Goal: Check status: Check status

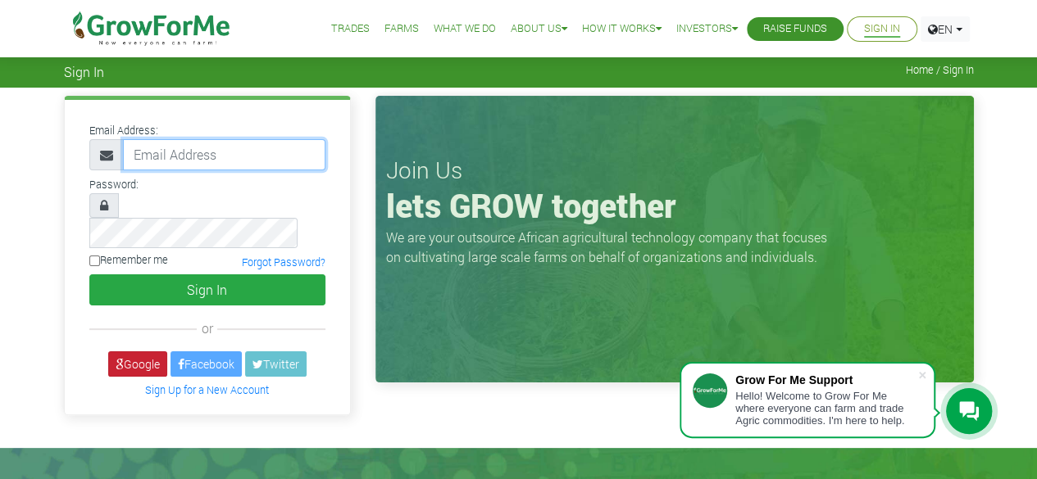
type input "50000"
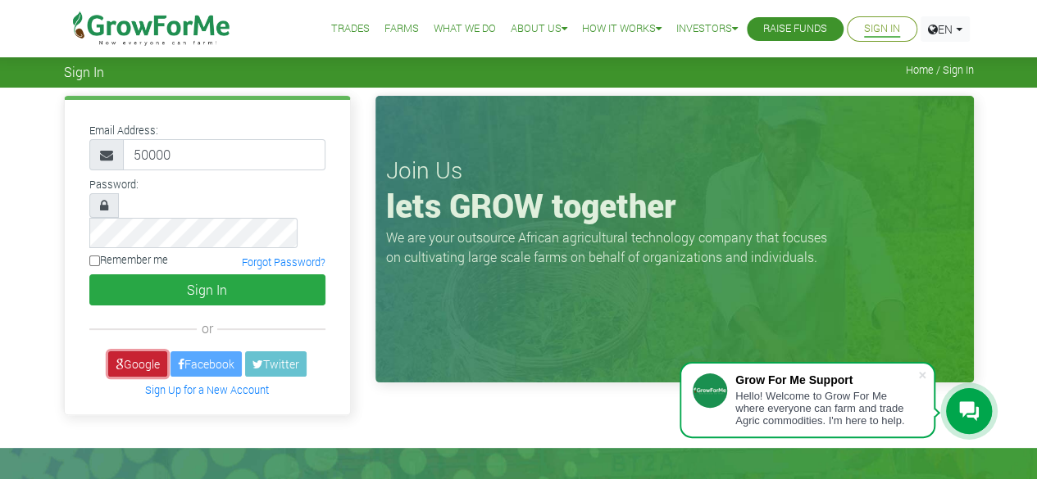
click at [129, 352] on link "Google" at bounding box center [137, 364] width 59 height 25
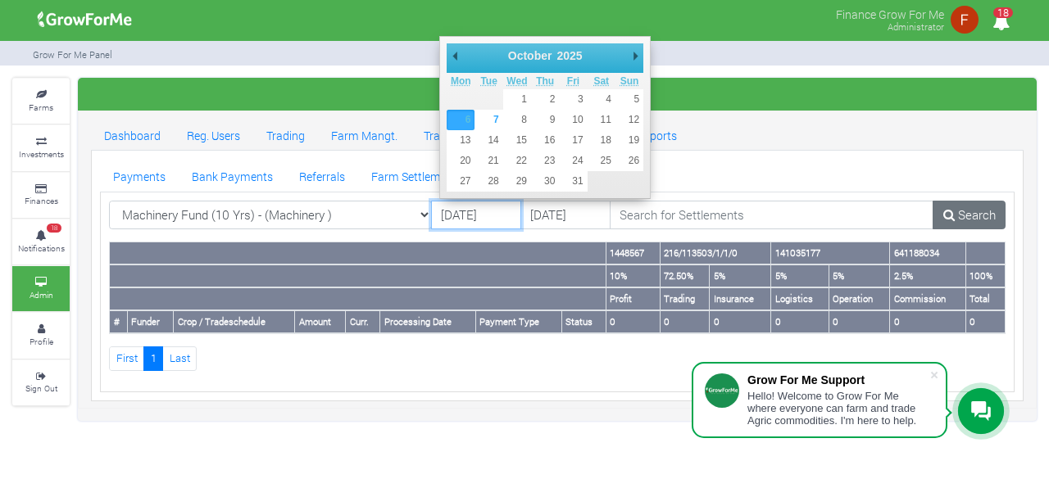
click at [462, 211] on input "06/10/2025" at bounding box center [476, 215] width 90 height 29
type input "01/10/2025"
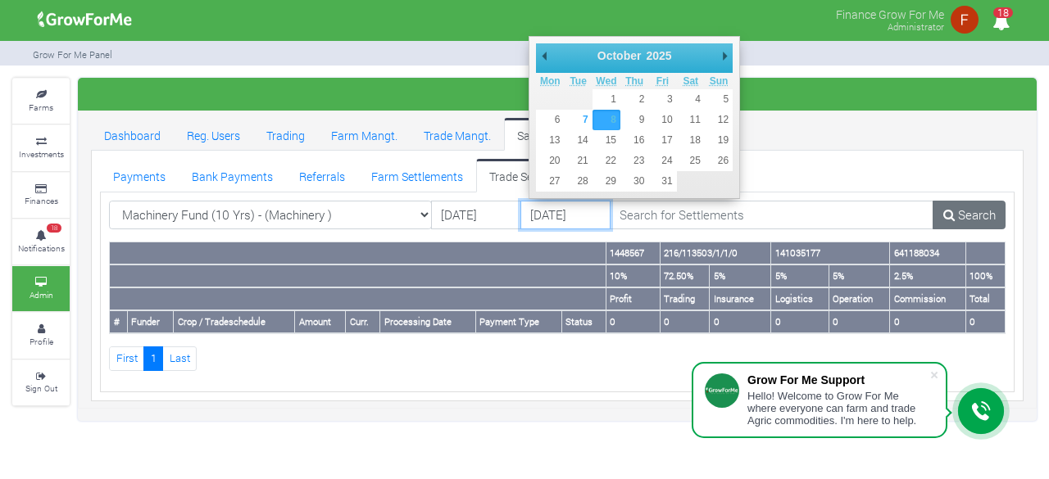
click at [560, 218] on input "08/10/2025" at bounding box center [565, 215] width 90 height 29
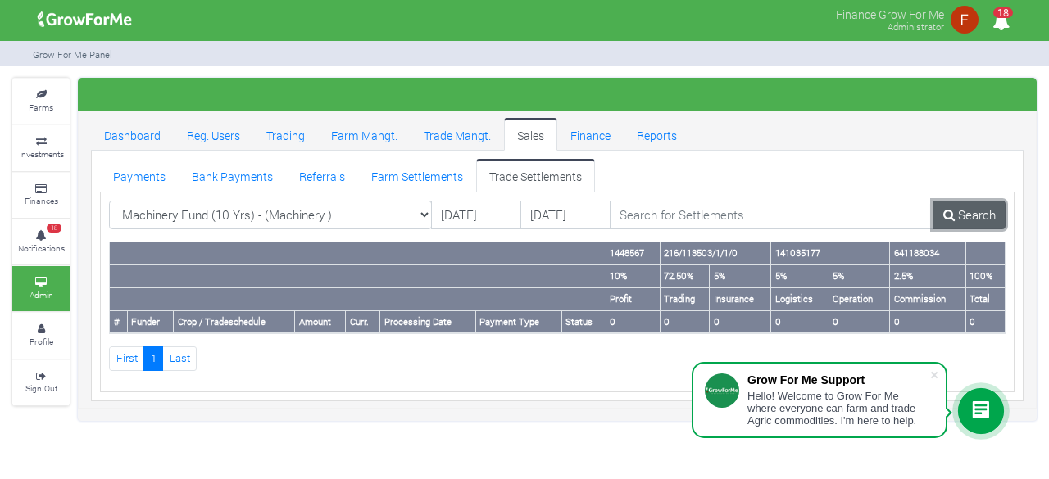
click at [954, 225] on link "Search" at bounding box center [968, 215] width 73 height 29
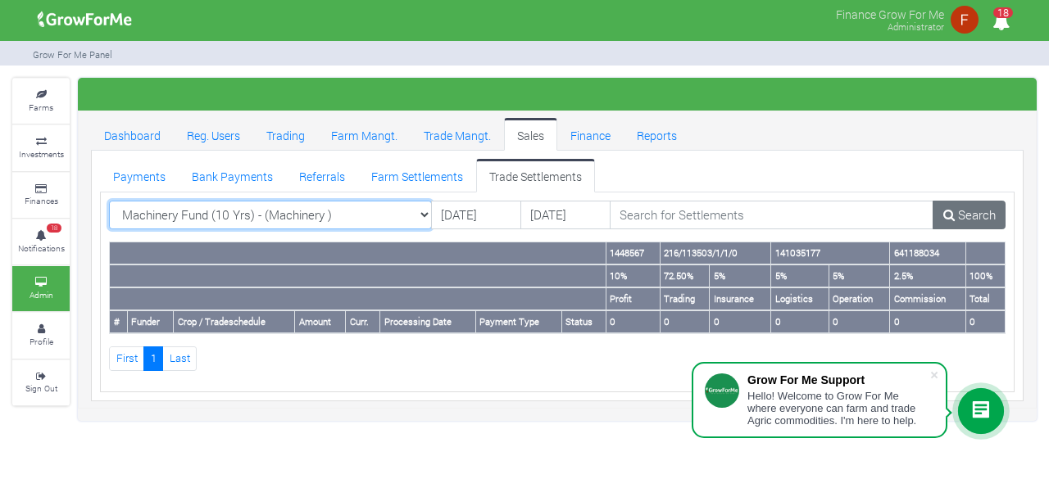
click at [365, 209] on select "Machinery Fund (10 Yrs) - (Machinery ) All AcresNano Soybean Trading - 2024 - (…" at bounding box center [270, 215] width 323 height 29
select select "?tradeschedule="
click at [109, 201] on select "Machinery Fund (10 Yrs) - (Machinery ) All AcresNano Soybean Trading - 2024 - (…" at bounding box center [270, 215] width 323 height 29
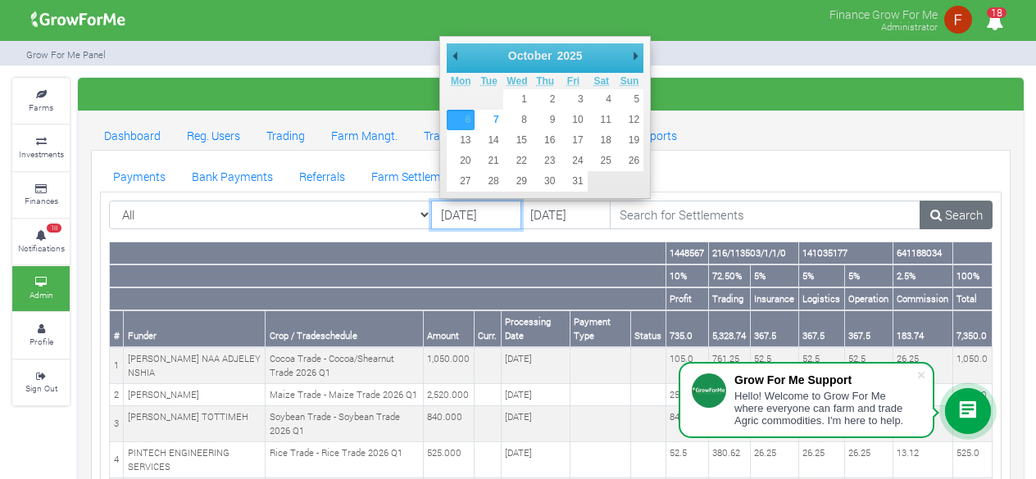
click at [464, 214] on input "06/10/2025" at bounding box center [476, 215] width 90 height 29
type input "01/10/2025"
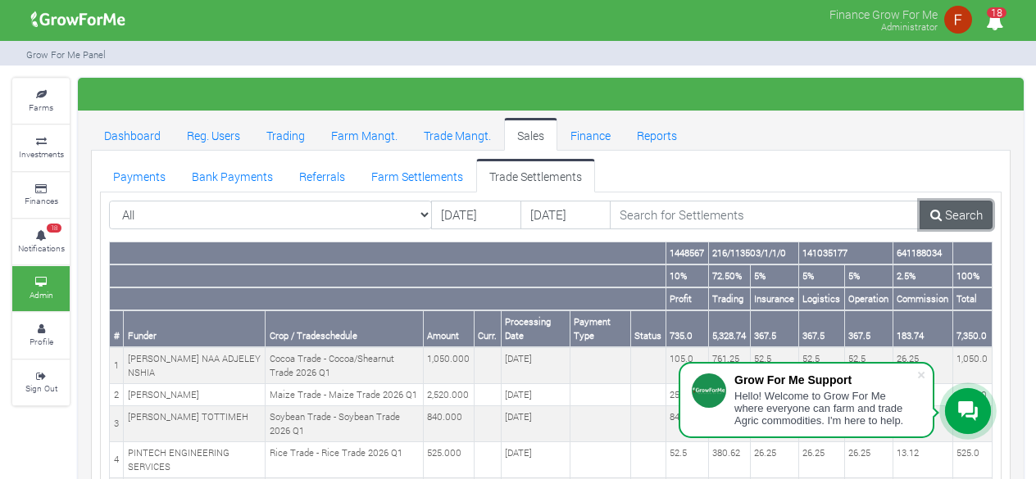
click at [961, 219] on link "Search" at bounding box center [955, 215] width 73 height 29
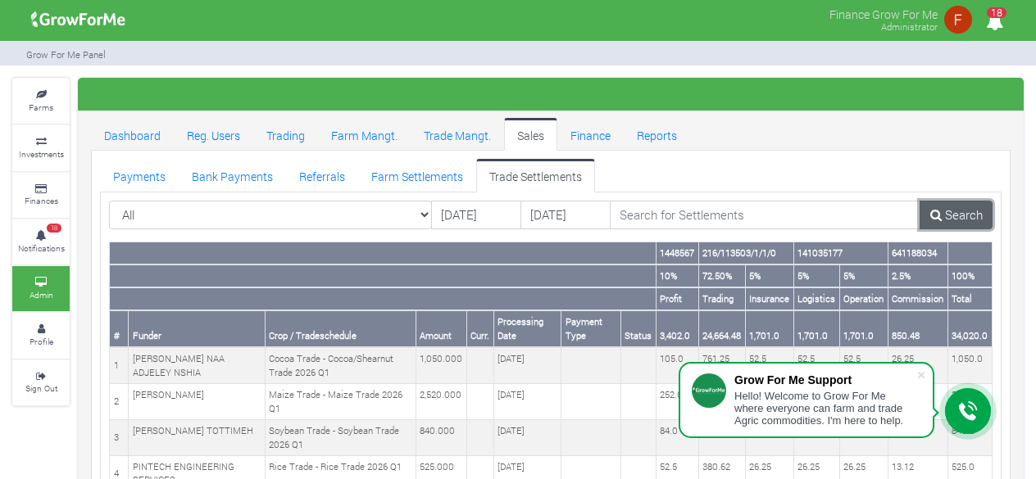
click at [945, 211] on link "Search" at bounding box center [955, 215] width 73 height 29
drag, startPoint x: 954, startPoint y: 329, endPoint x: 982, endPoint y: 335, distance: 28.4
click at [982, 335] on th "34,020.0" at bounding box center [969, 329] width 44 height 37
copy th "34,020"
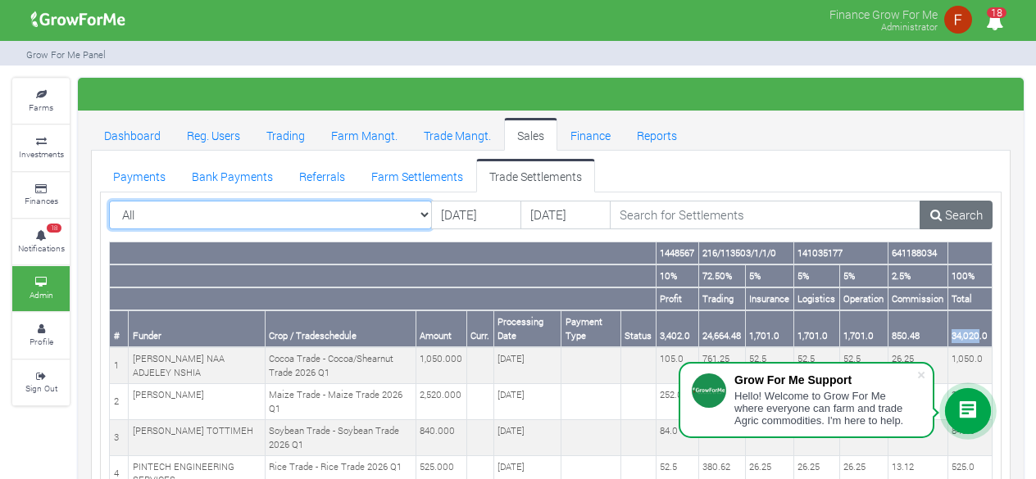
click at [378, 209] on select "All All AcresNano Soybean Trading - 2024 - ([GEOGRAPHIC_DATA] Trade)" at bounding box center [270, 215] width 323 height 29
select select "?tradeschedule=42"
click at [109, 201] on select "All All AcresNano Soybean Trading - 2024 - ([GEOGRAPHIC_DATA] Trade)" at bounding box center [270, 215] width 323 height 29
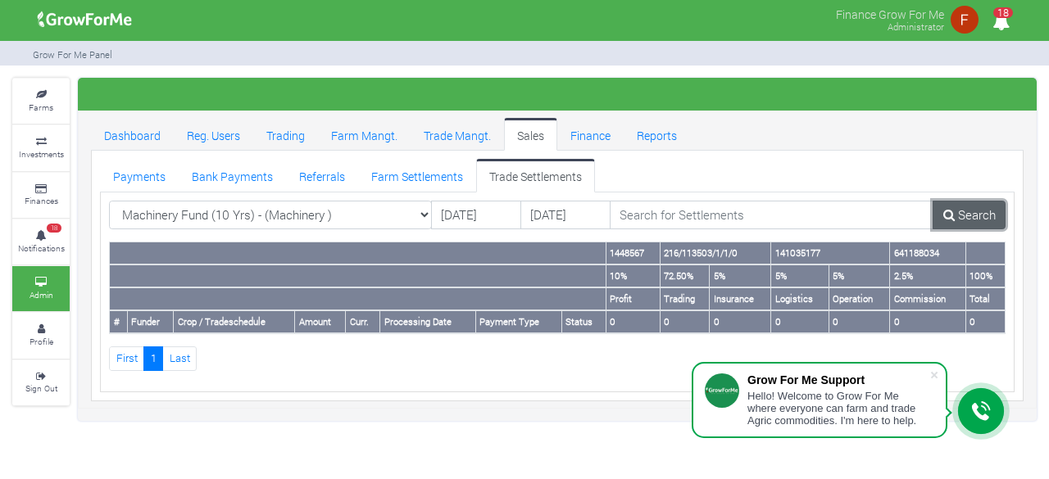
click at [964, 217] on link "Search" at bounding box center [968, 215] width 73 height 29
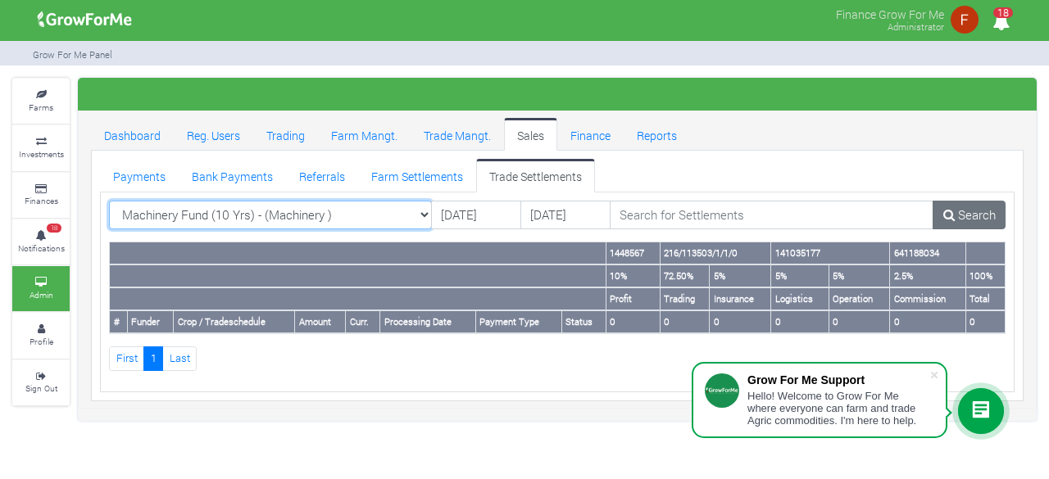
click at [339, 216] on select "Machinery Fund (10 Yrs) - (Machinery ) All AcresNano Soybean Trading - 2024 - (…" at bounding box center [270, 215] width 323 height 29
select select "?tradeschedule="
click at [109, 201] on select "Machinery Fund (10 Yrs) - (Machinery ) All AcresNano Soybean Trading - 2024 - (…" at bounding box center [270, 215] width 323 height 29
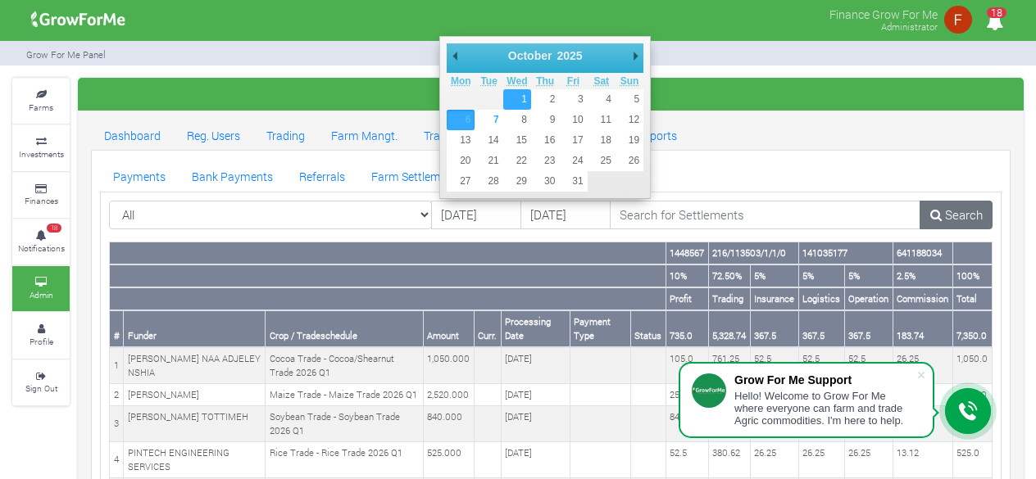
type input "01/10/2025"
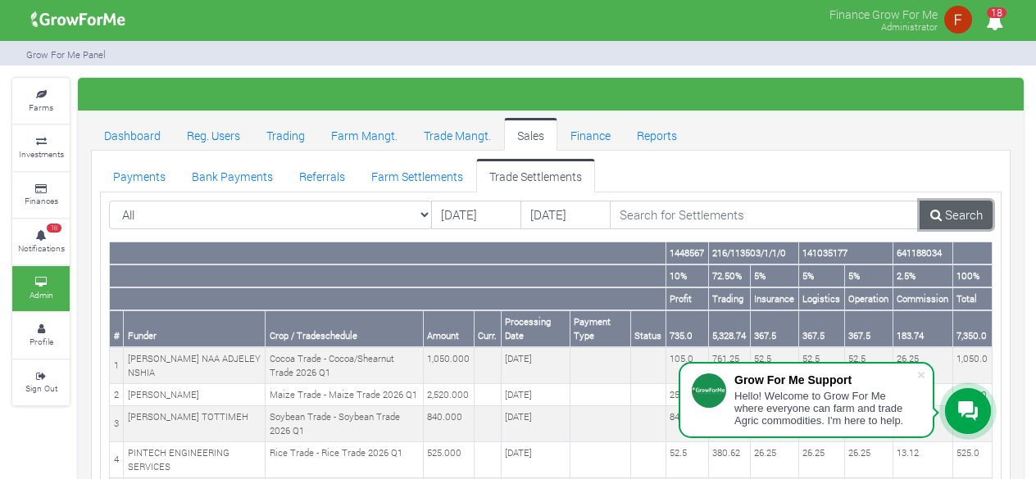
click at [975, 219] on link "Search" at bounding box center [955, 215] width 73 height 29
